Goal: Information Seeking & Learning: Understand process/instructions

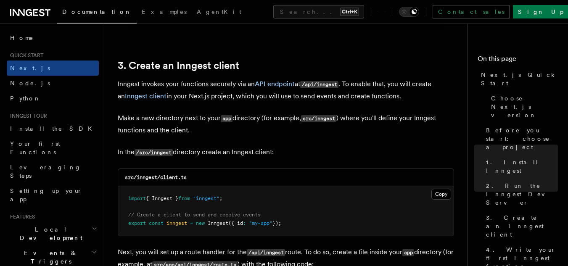
scroll to position [1009, 0]
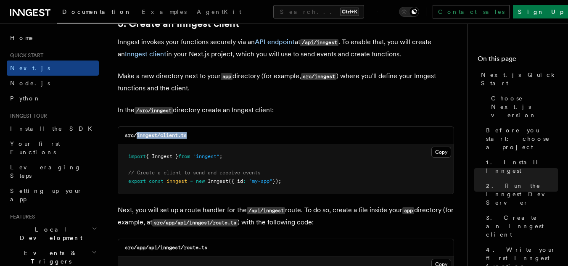
drag, startPoint x: 191, startPoint y: 134, endPoint x: 138, endPoint y: 140, distance: 53.3
click at [138, 140] on div "src/inngest/client.ts" at bounding box center [286, 135] width 336 height 17
copy code "inngest/client.ts"
click at [437, 154] on button "Copy Copied" at bounding box center [442, 152] width 20 height 11
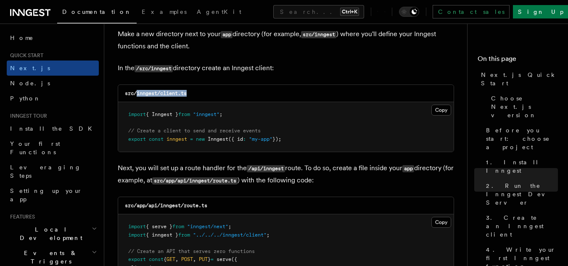
scroll to position [1094, 0]
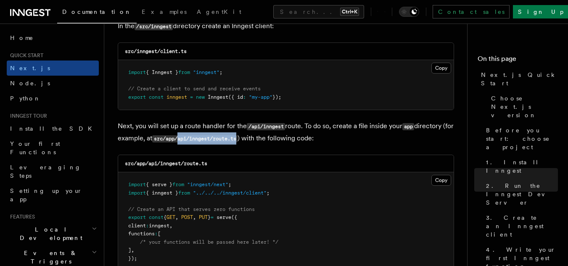
drag, startPoint x: 190, startPoint y: 139, endPoint x: 250, endPoint y: 140, distance: 60.2
click at [238, 140] on code "src/app/api/inngest/route.ts" at bounding box center [194, 138] width 85 height 7
copy code "api/inngest/route.ts"
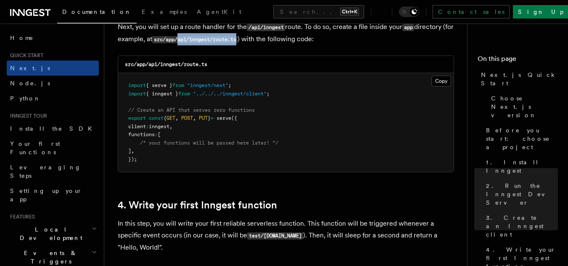
scroll to position [1178, 0]
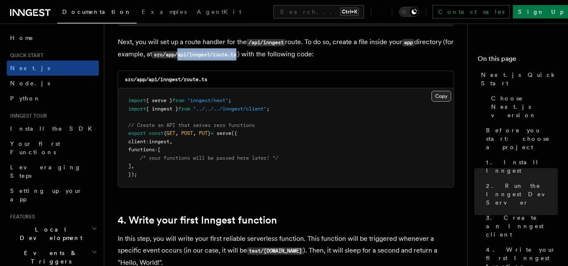
click at [440, 98] on button "Copy Copied" at bounding box center [442, 96] width 20 height 11
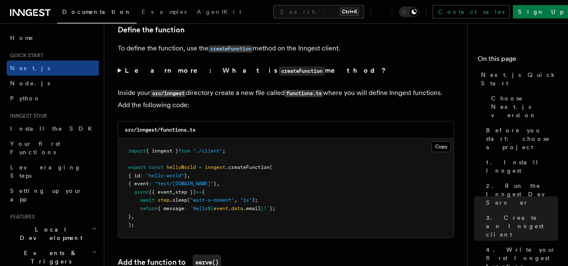
scroll to position [1514, 0]
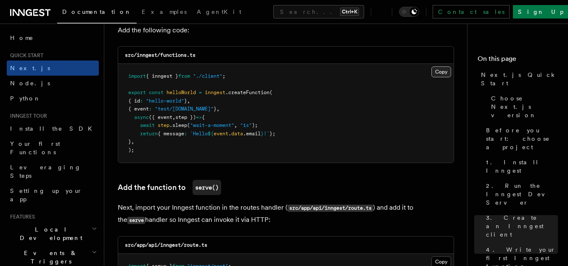
click at [440, 66] on button "Copy Copied" at bounding box center [442, 71] width 20 height 11
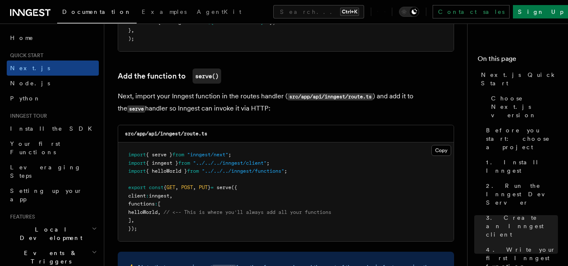
scroll to position [1640, 0]
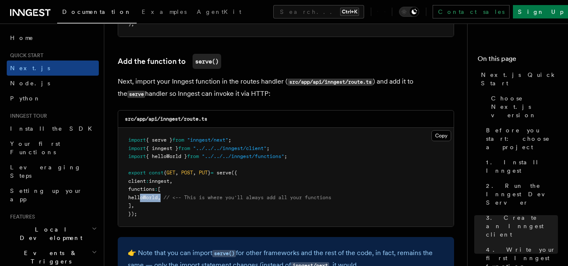
drag, startPoint x: 172, startPoint y: 185, endPoint x: 140, endPoint y: 185, distance: 32.8
click at [140, 195] on span "helloWorld , // <-- This is where you'll always add all your functions" at bounding box center [229, 198] width 203 height 6
copy span "helloWorld ,"
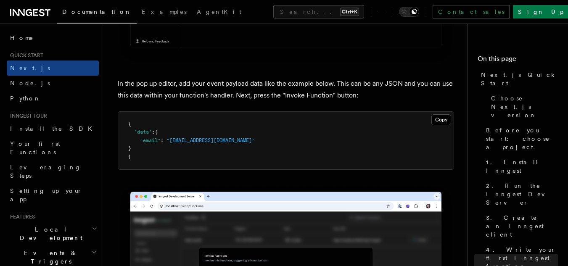
scroll to position [2482, 0]
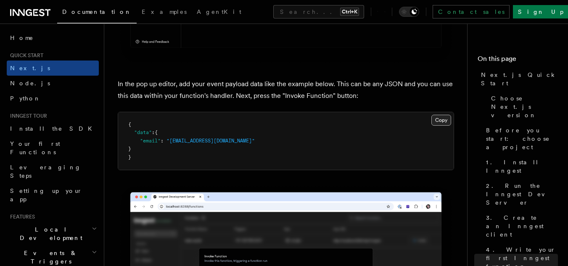
click at [444, 115] on button "Copy Copied" at bounding box center [442, 120] width 20 height 11
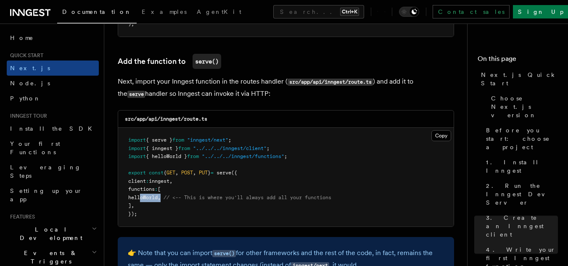
scroll to position [1682, 0]
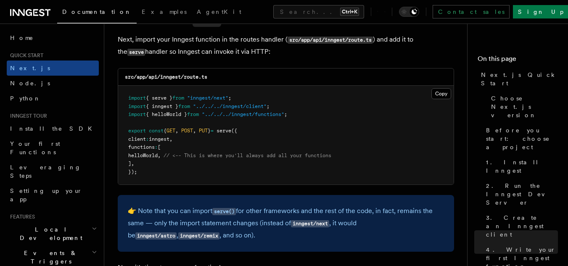
click at [268, 166] on pre "import { serve } from "inngest/next" ; import { inngest } from "../../../innges…" at bounding box center [286, 135] width 336 height 99
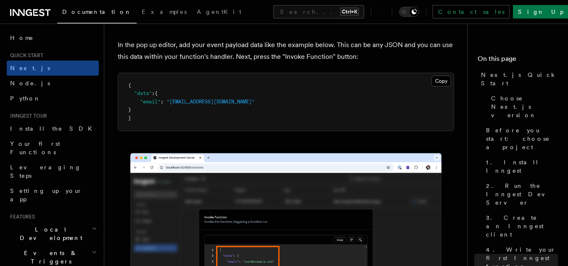
scroll to position [2524, 0]
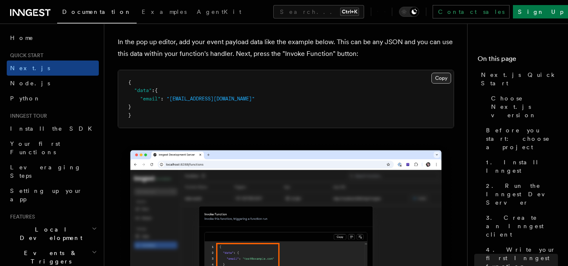
click at [446, 73] on button "Copy Copied" at bounding box center [442, 78] width 20 height 11
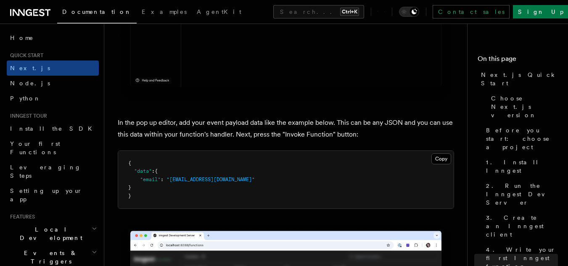
scroll to position [2439, 0]
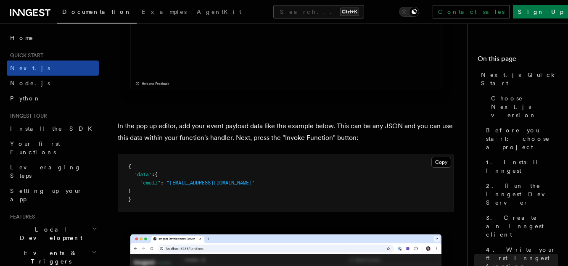
click at [58, 63] on link "Next.js" at bounding box center [53, 68] width 92 height 15
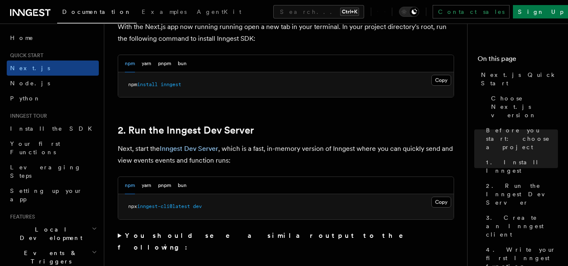
scroll to position [463, 0]
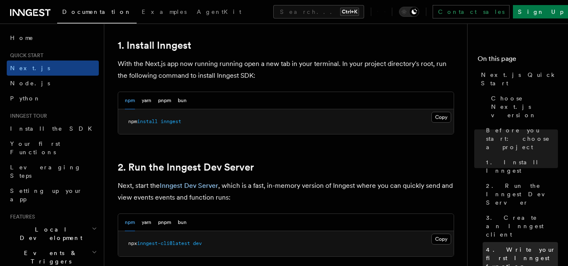
click at [526, 246] on span "4. Write your first Inngest function" at bounding box center [522, 258] width 72 height 25
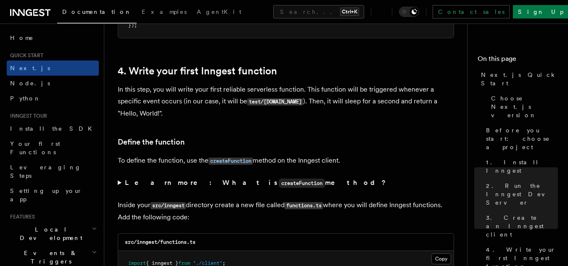
scroll to position [1352, 0]
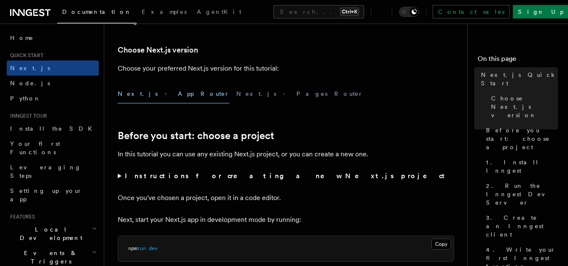
scroll to position [210, 0]
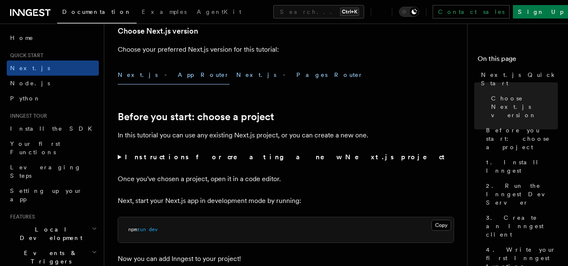
click at [236, 77] on button "Next.js - Pages Router" at bounding box center [299, 75] width 127 height 19
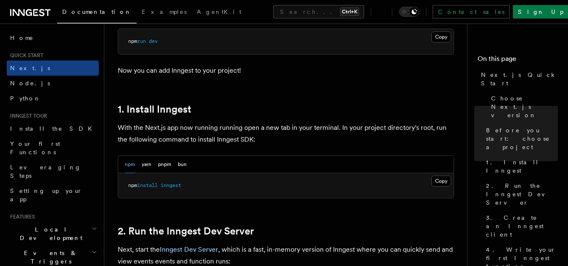
scroll to position [448, 0]
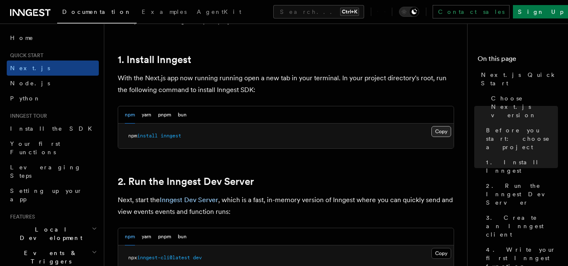
click at [445, 130] on button "Copy Copied" at bounding box center [442, 131] width 20 height 11
click at [438, 133] on button "Copy Copied" at bounding box center [442, 131] width 20 height 11
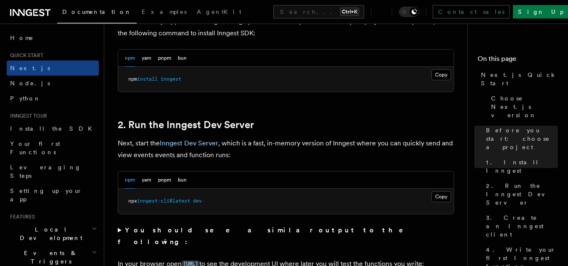
scroll to position [532, 0]
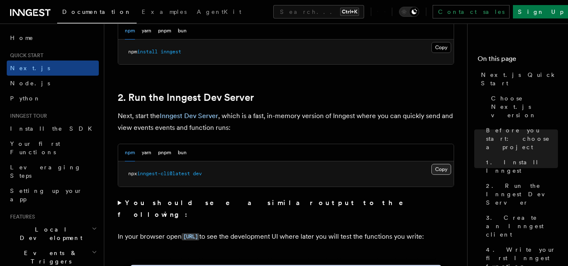
click at [441, 170] on button "Copy Copied" at bounding box center [442, 169] width 20 height 11
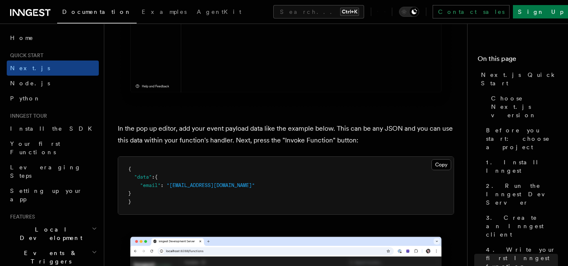
scroll to position [2215, 0]
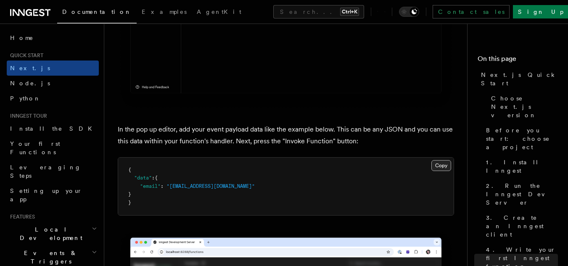
click at [436, 160] on button "Copy Copied" at bounding box center [442, 165] width 20 height 11
